Goal: Task Accomplishment & Management: Complete application form

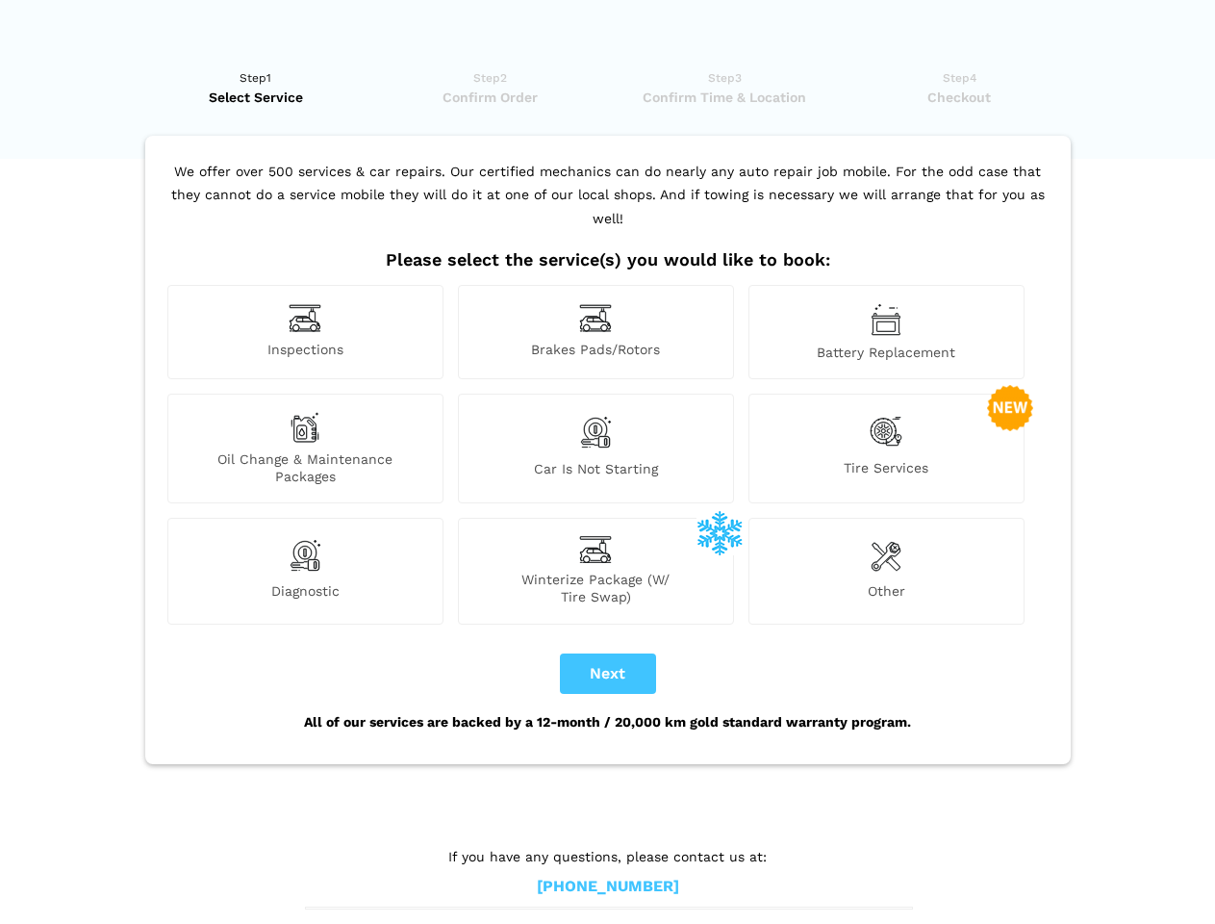
click at [305, 332] on img at bounding box center [305, 318] width 33 height 30
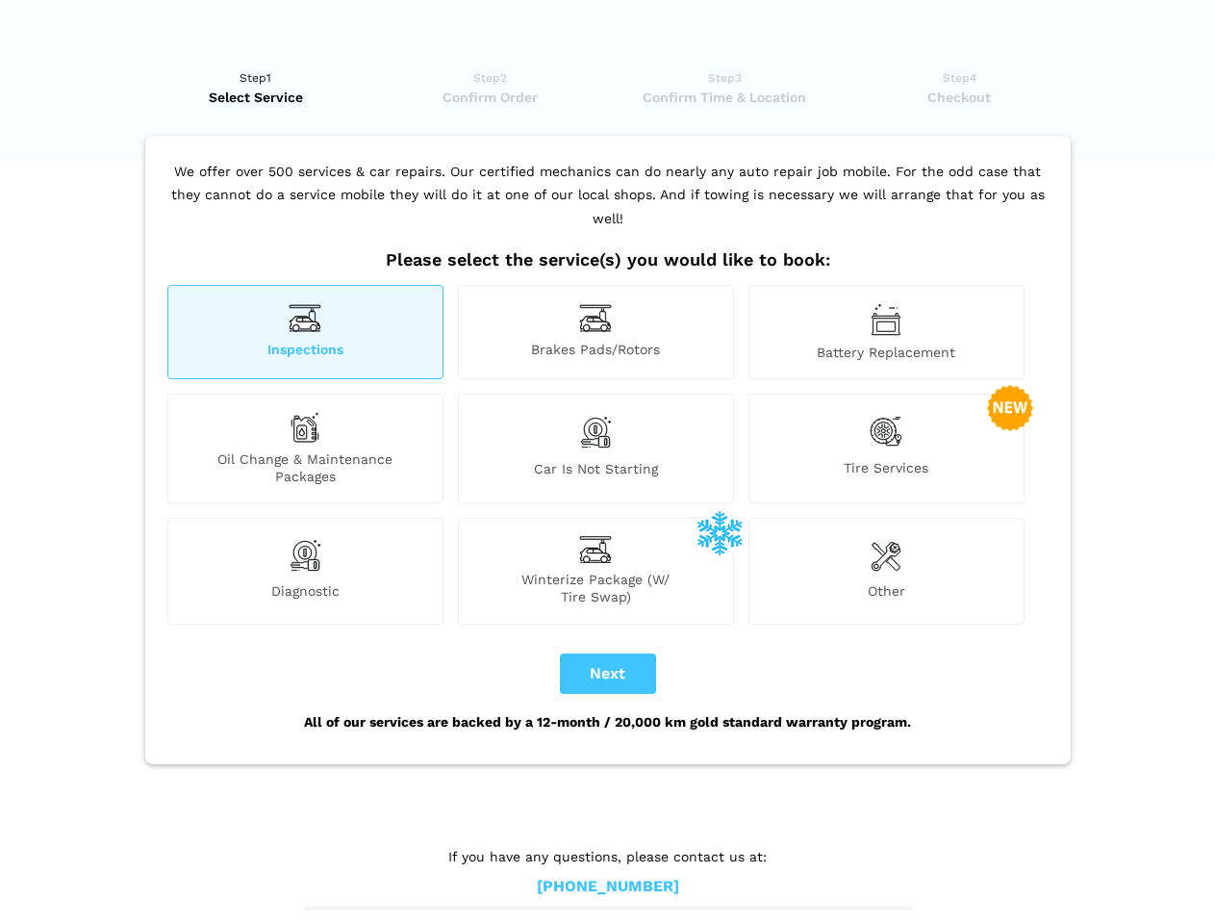
click at [596, 332] on img at bounding box center [595, 318] width 33 height 30
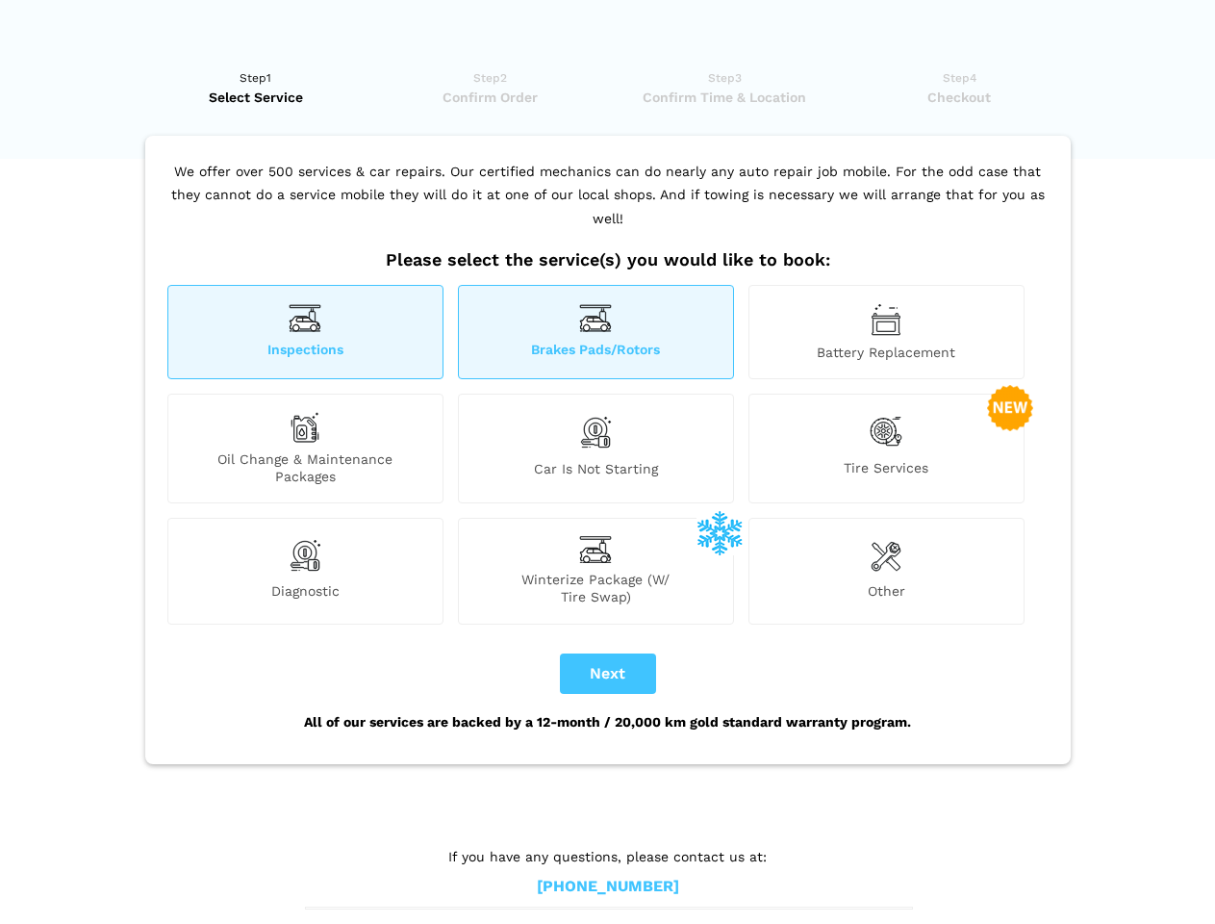
click at [886, 332] on img at bounding box center [886, 319] width 31 height 33
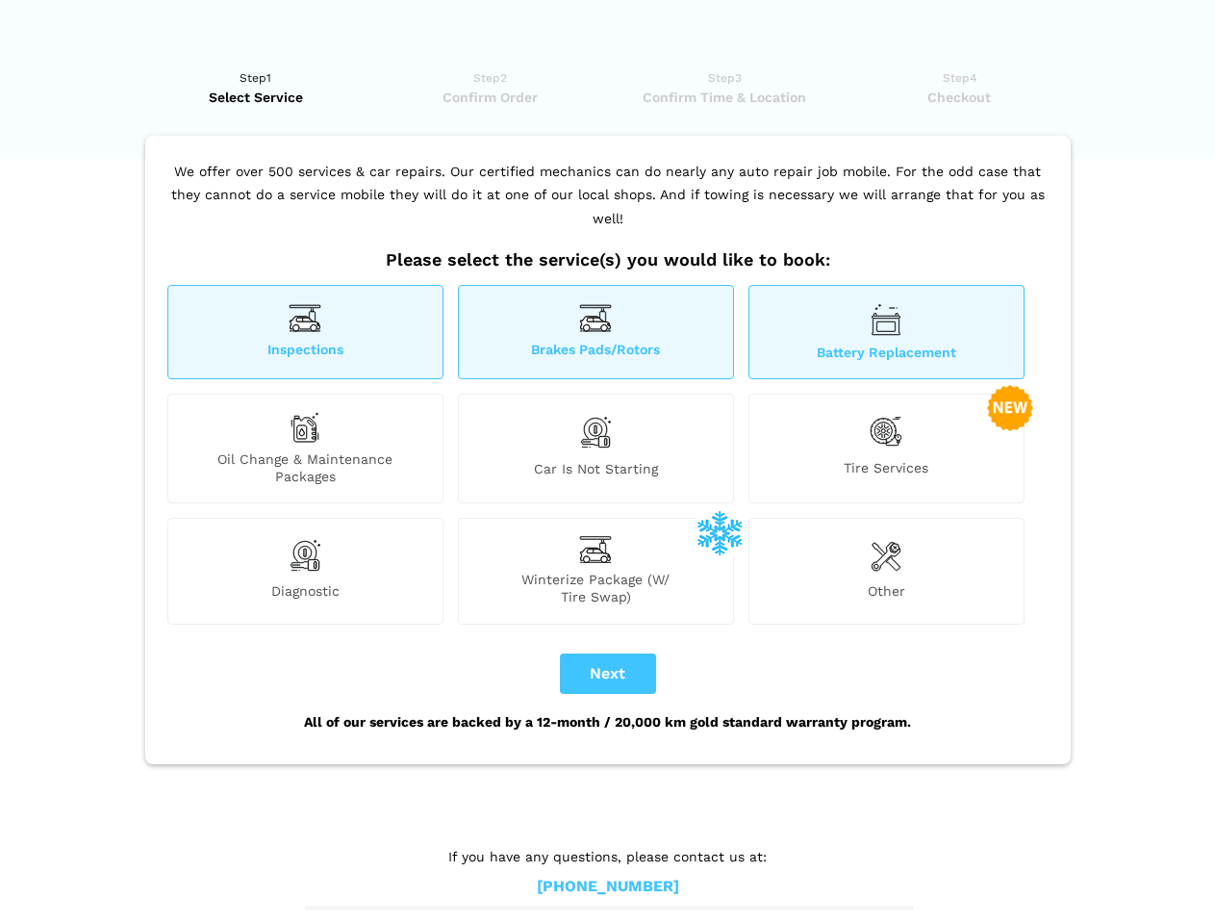
click at [305, 448] on div "Oil Change & Maintenance Packages" at bounding box center [305, 449] width 276 height 110
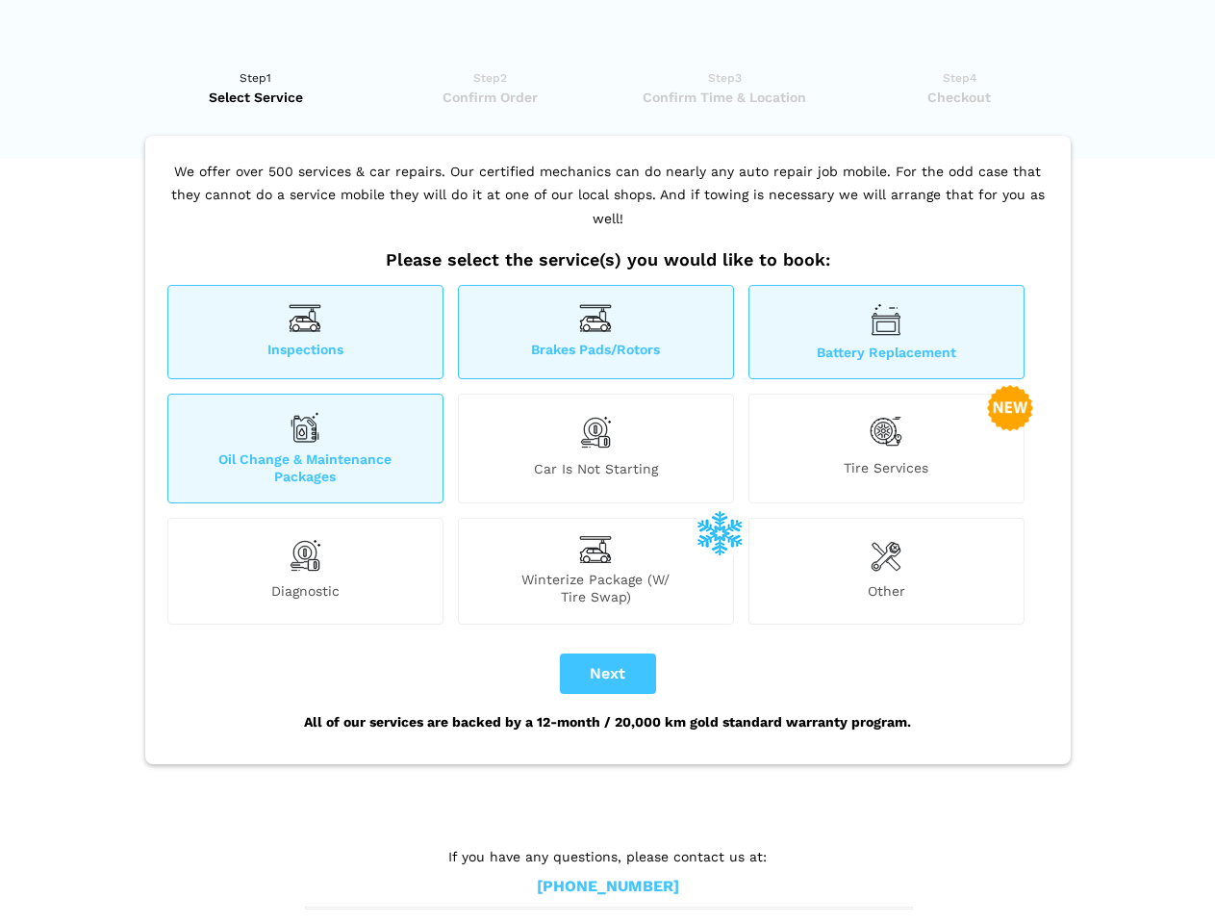
click at [596, 448] on img at bounding box center [595, 432] width 33 height 40
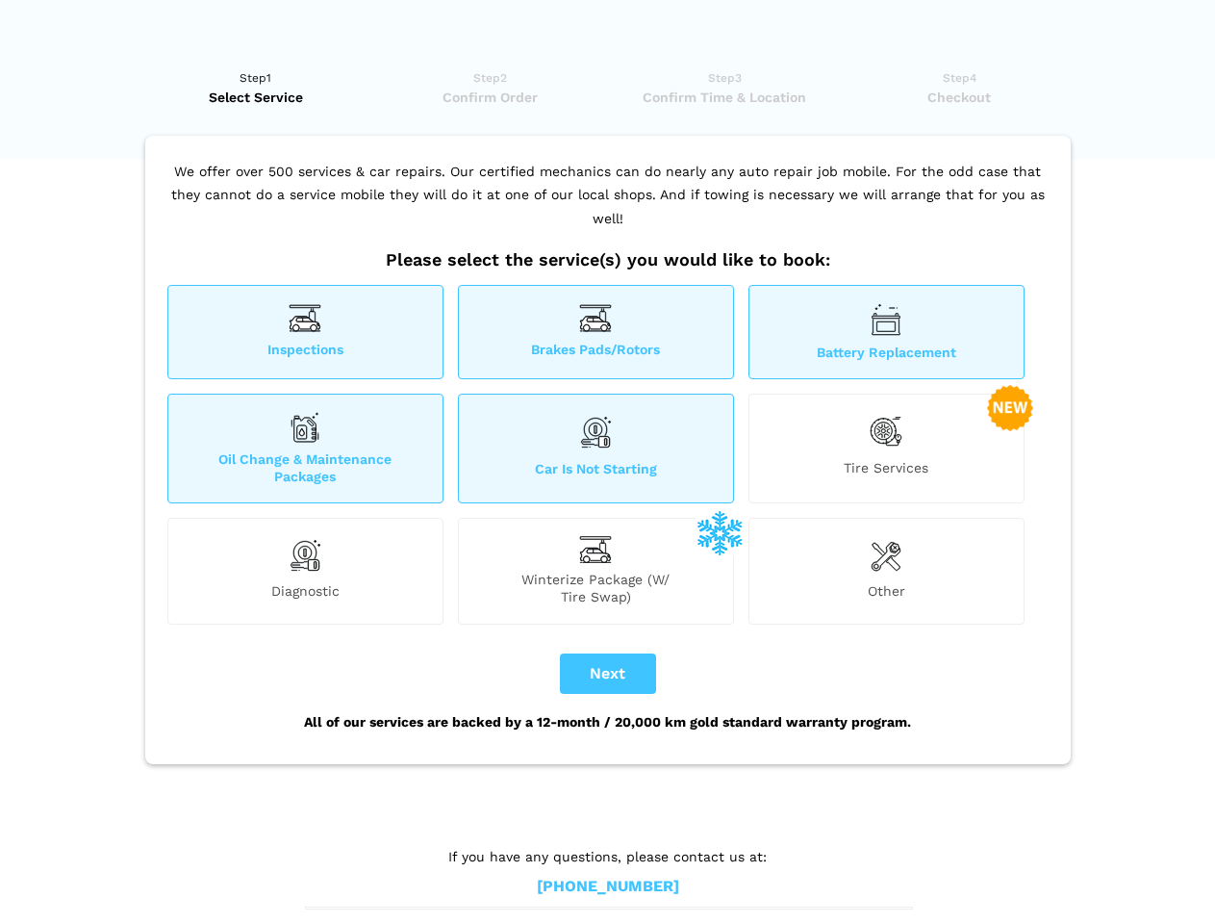
click at [886, 448] on img at bounding box center [886, 431] width 33 height 39
click at [305, 571] on img at bounding box center [305, 555] width 33 height 38
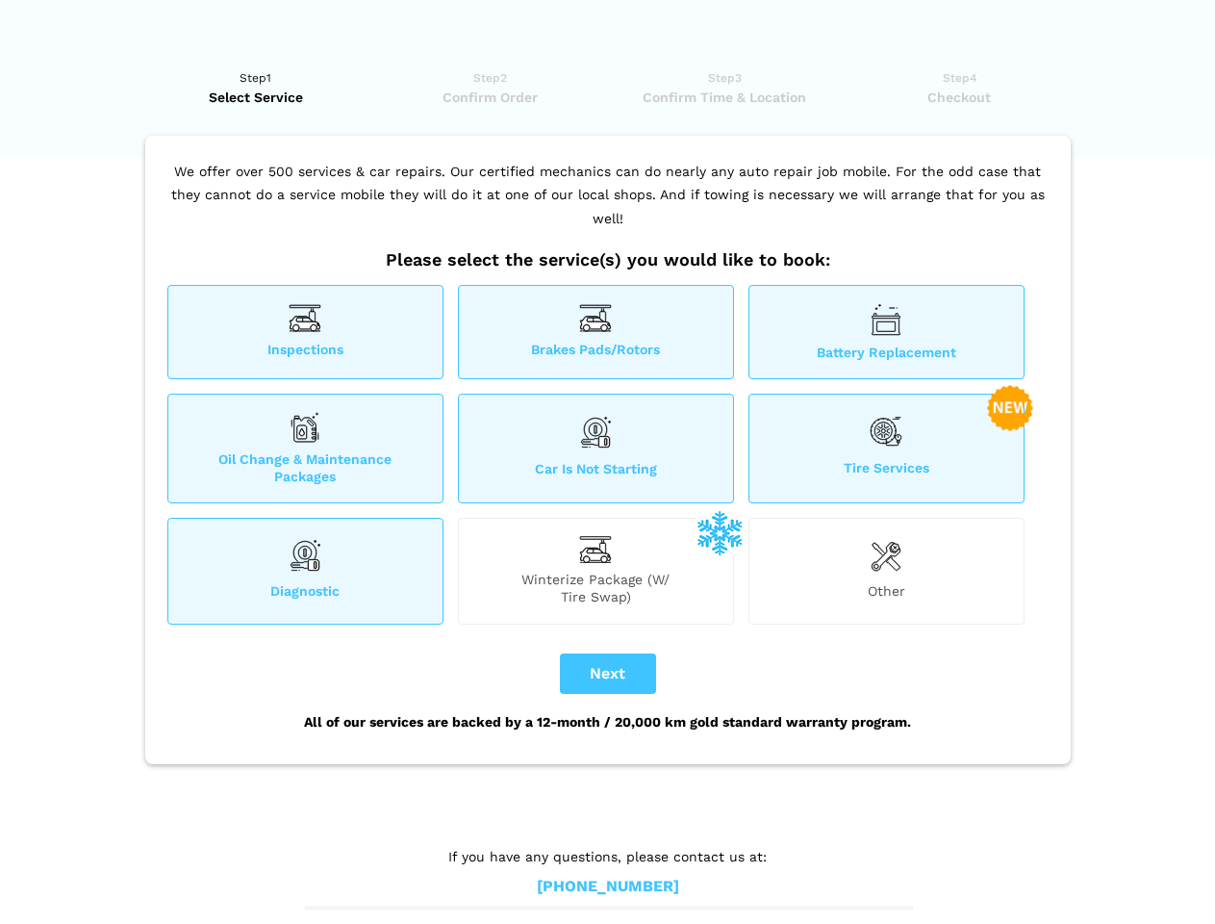
click at [596, 571] on span "Winterize Package (W/ Tire Swap)" at bounding box center [596, 588] width 274 height 35
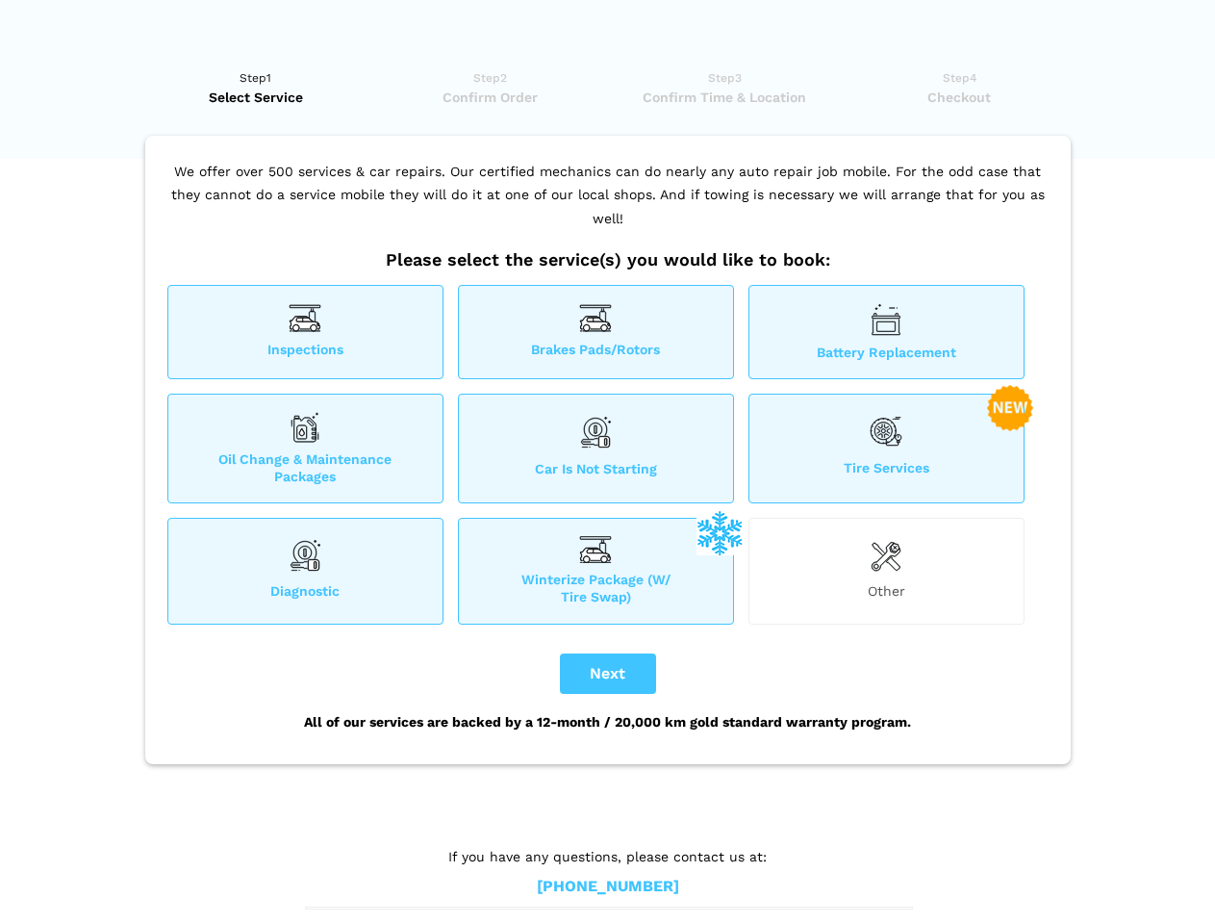
click at [886, 571] on img at bounding box center [886, 555] width 31 height 38
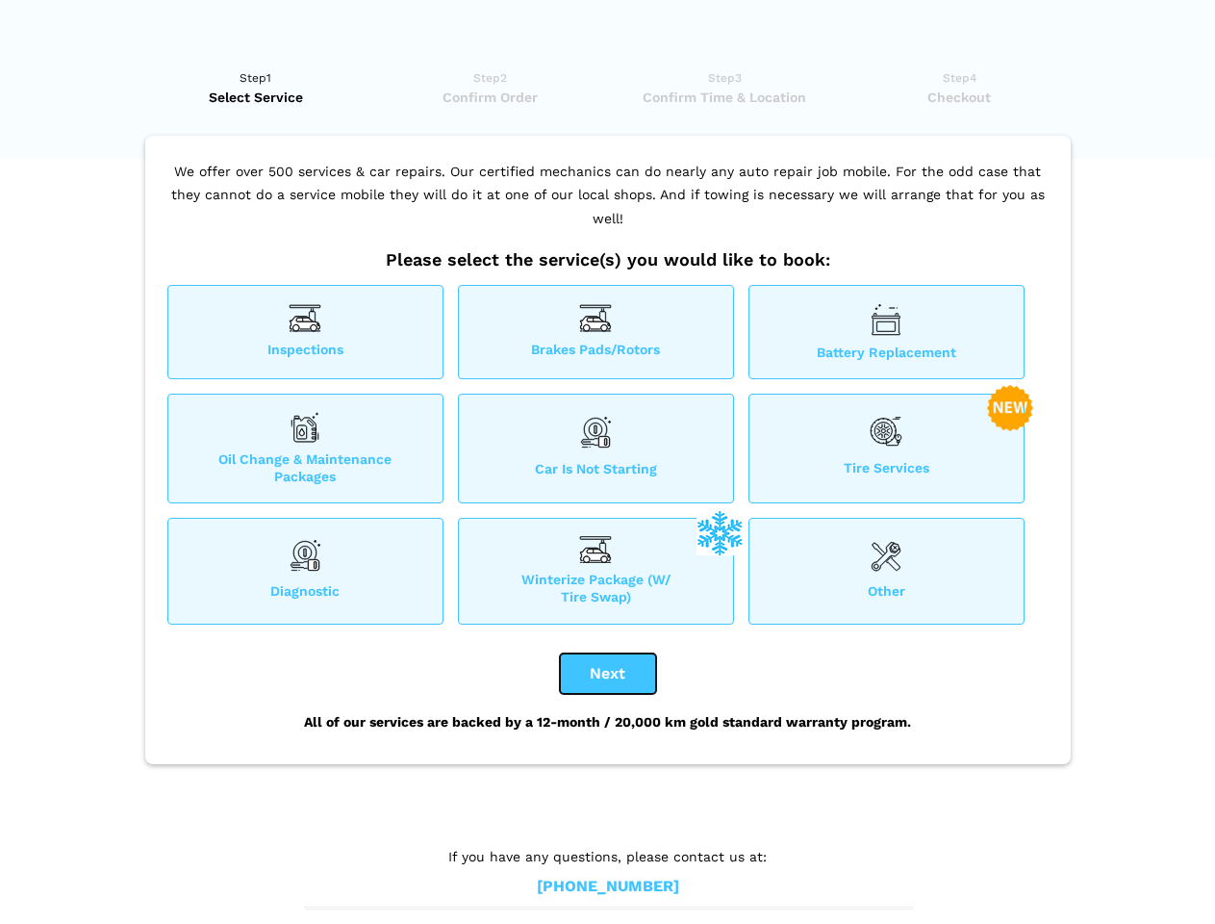
click at [608, 674] on button "Next" at bounding box center [608, 673] width 96 height 40
checkbox input "true"
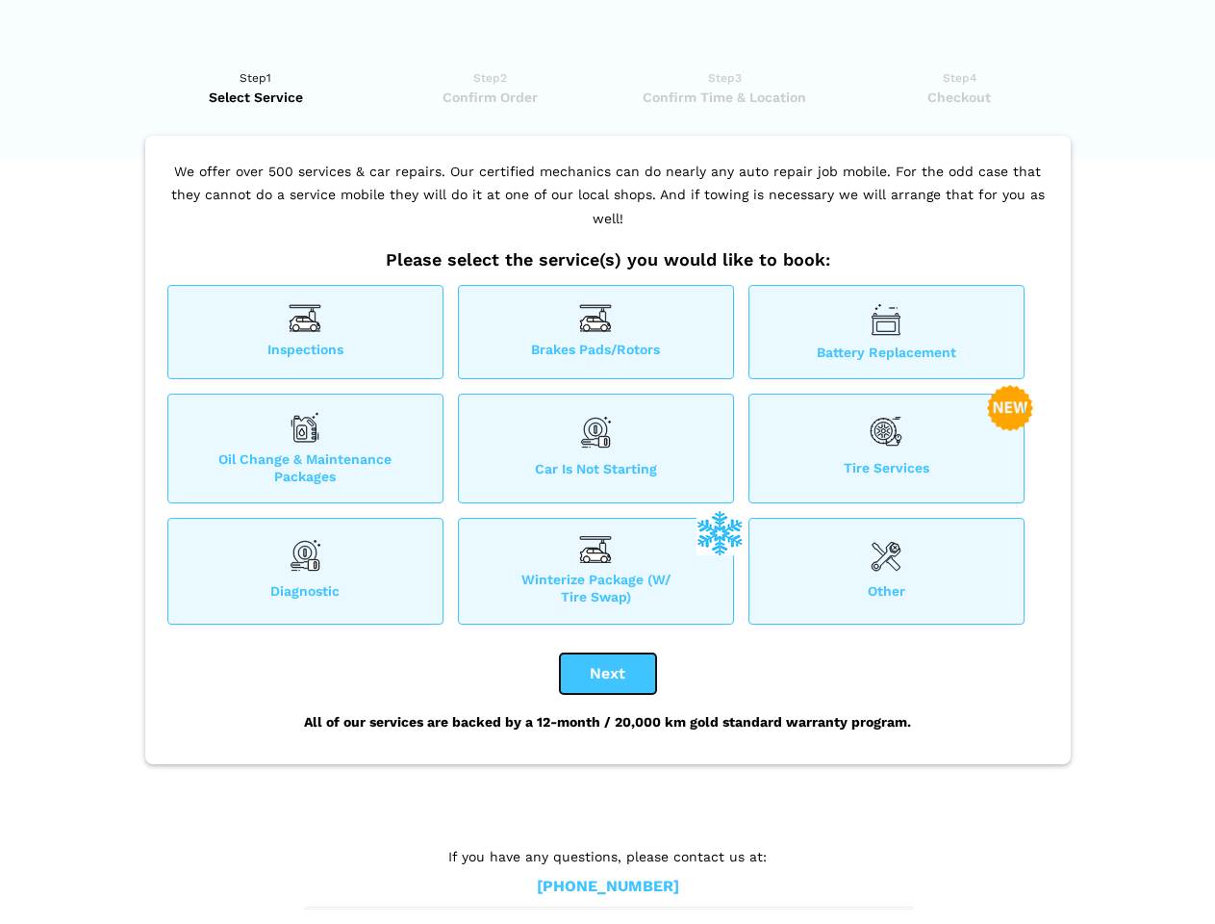
checkbox input "true"
